Goal: Browse casually: Explore the website without a specific task or goal

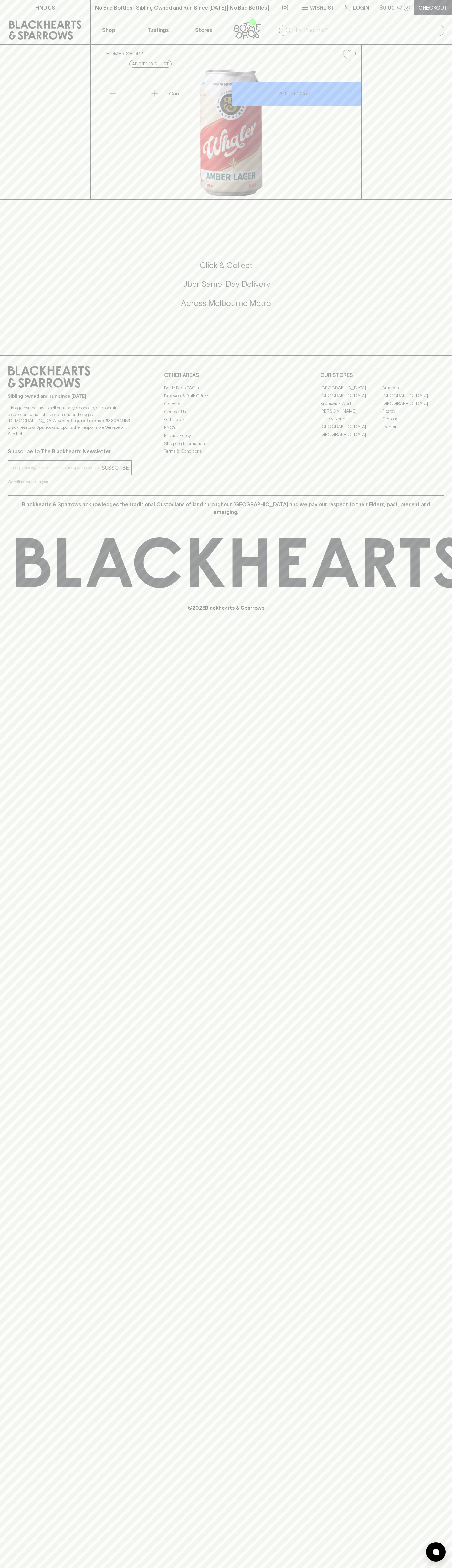
click at [373, 22] on div "​" at bounding box center [361, 30] width 181 height 29
click at [432, 1436] on div "FIND US | No Bad Bottles | Sibling Owned and Run Since [DATE] | No Bad Bottles …" at bounding box center [226, 784] width 452 height 1568
click at [164, 1567] on html "FIND US | No Bad Bottles | Sibling Owned and Run Since [DATE] | No Bad Bottles …" at bounding box center [226, 784] width 452 height 1568
click at [12, 345] on div "FIND US | No Bad Bottles | Sibling Owned and Run Since [DATE] | No Bad Bottles …" at bounding box center [226, 784] width 452 height 1568
